Goal: Task Accomplishment & Management: Use online tool/utility

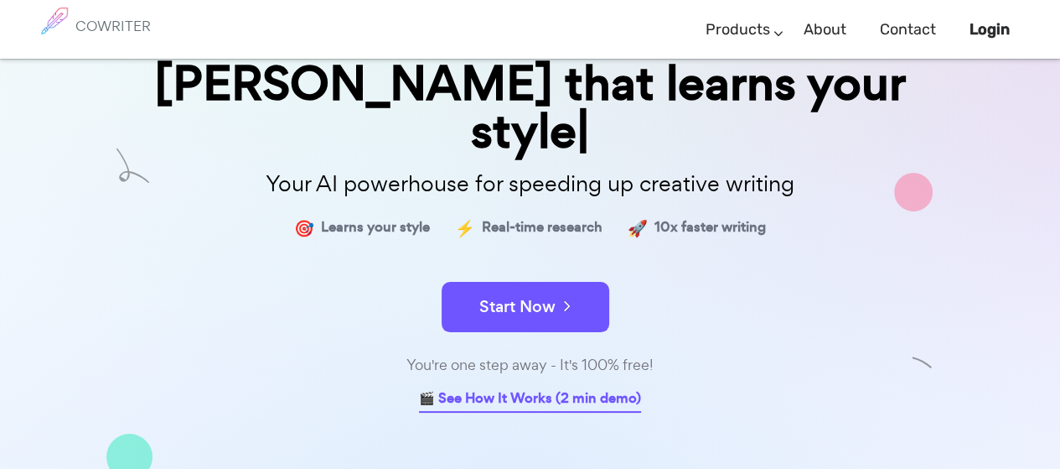
scroll to position [168, 0]
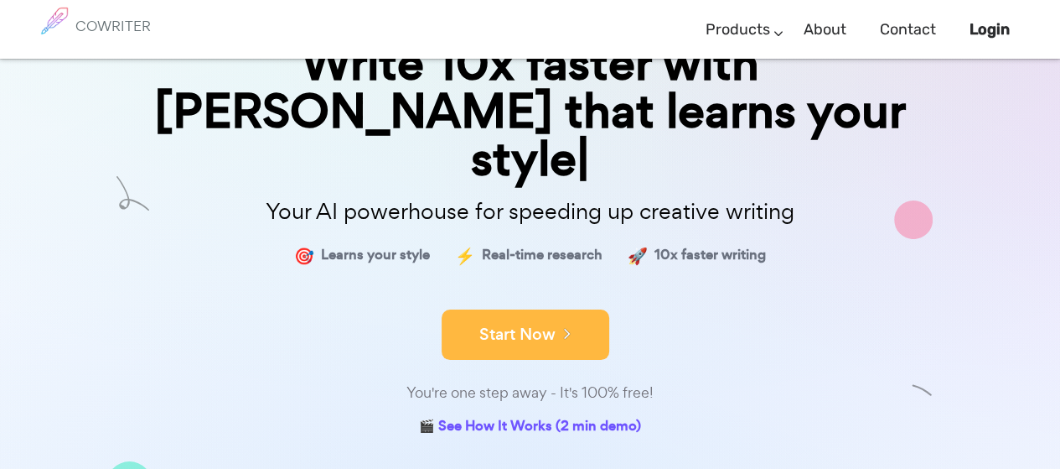
click at [495, 309] on button "Start Now" at bounding box center [526, 334] width 168 height 50
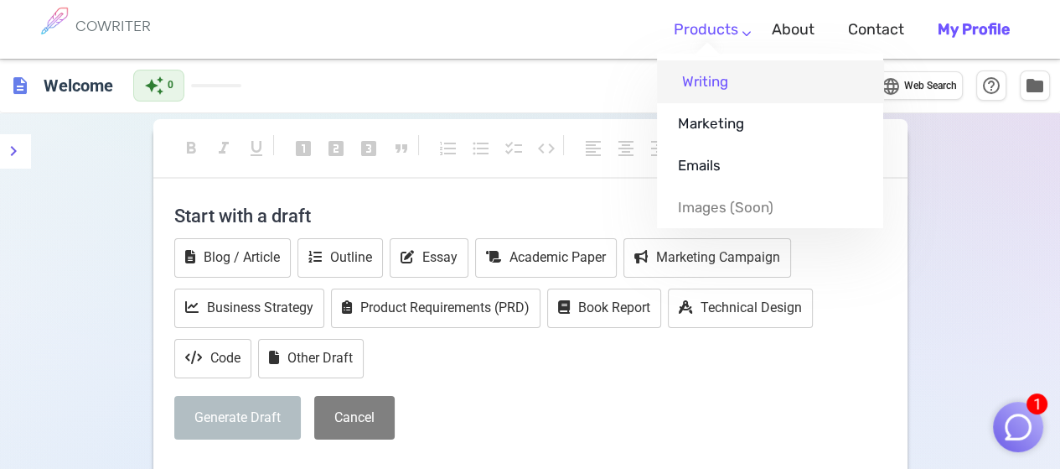
click at [700, 101] on link "Writing" at bounding box center [770, 81] width 226 height 42
